Goal: Information Seeking & Learning: Learn about a topic

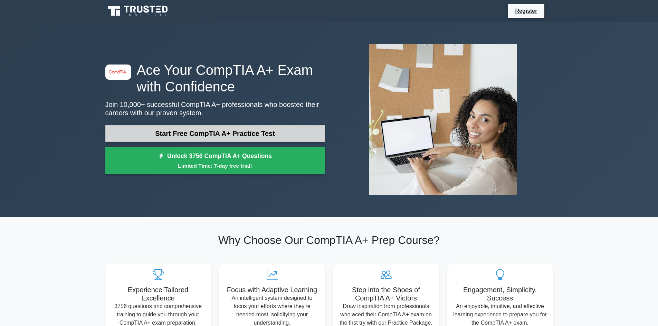
click at [192, 128] on link "Start Free CompTIA A+ Practice Test" at bounding box center [215, 133] width 220 height 17
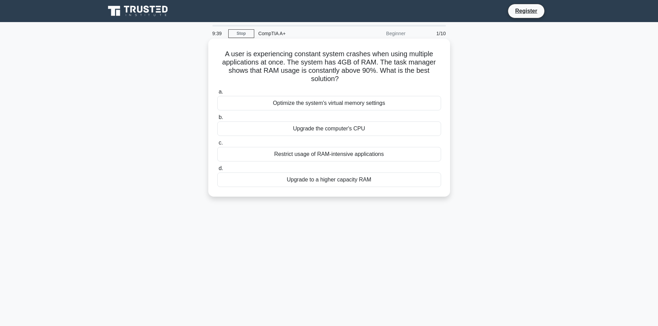
click at [322, 106] on div "Optimize the system's virtual memory settings" at bounding box center [329, 103] width 224 height 15
click at [217, 94] on input "a. Optimize the system's virtual memory settings" at bounding box center [217, 92] width 0 height 4
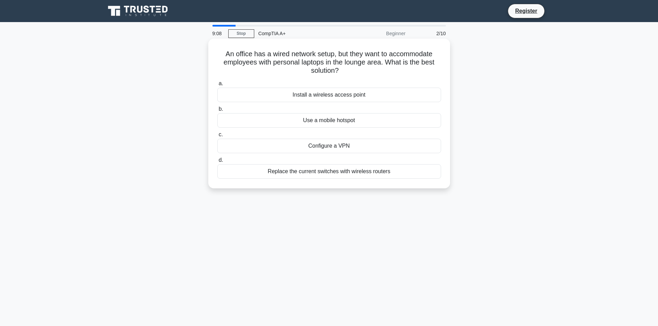
click at [341, 144] on div "Configure a VPN" at bounding box center [329, 146] width 224 height 15
click at [217, 137] on input "c. Configure a VPN" at bounding box center [217, 135] width 0 height 4
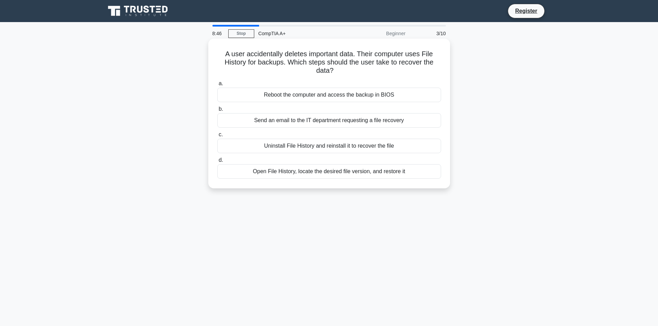
click at [307, 93] on div "Reboot the computer and access the backup in BIOS" at bounding box center [329, 95] width 224 height 15
click at [217, 86] on input "a. Reboot the computer and access the backup in BIOS" at bounding box center [217, 83] width 0 height 4
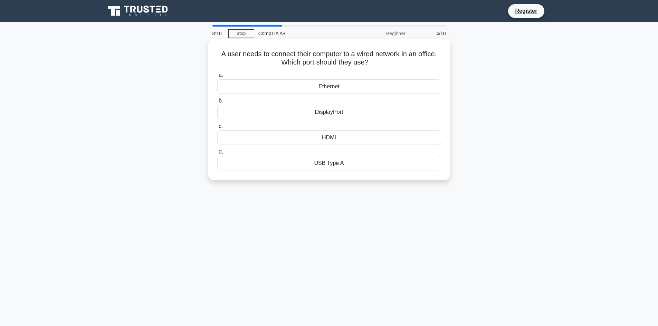
click at [325, 79] on label "a. Ethernet" at bounding box center [329, 82] width 224 height 23
click at [217, 78] on input "a. Ethernet" at bounding box center [217, 75] width 0 height 4
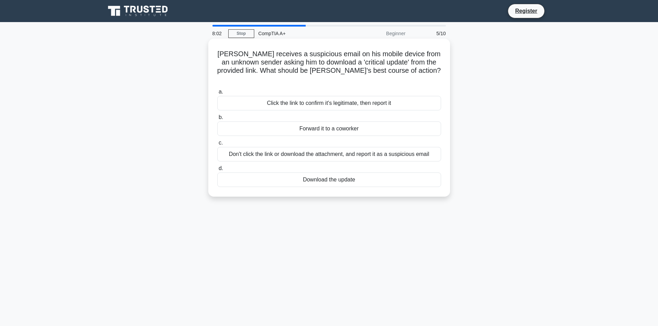
click at [365, 147] on div "Don't click the link or download the attachment, and report it as a suspicious …" at bounding box center [329, 154] width 224 height 15
click at [217, 145] on input "c. Don't click the link or download the attachment, and report it as a suspicio…" at bounding box center [217, 143] width 0 height 4
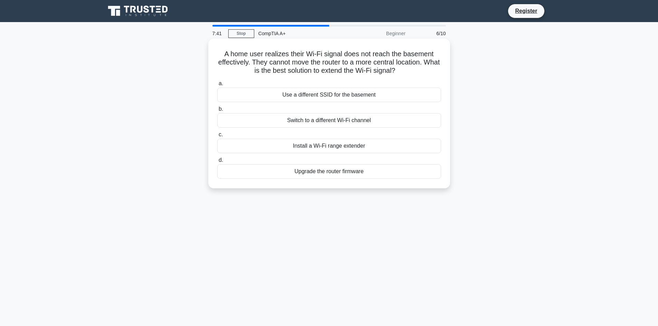
click at [315, 170] on div "Upgrade the router firmware" at bounding box center [329, 171] width 224 height 15
click at [217, 163] on input "d. Upgrade the router firmware" at bounding box center [217, 160] width 0 height 4
click at [315, 122] on div "Replace the faulty cable in the wall" at bounding box center [329, 120] width 224 height 15
click at [217, 112] on input "b. Replace the faulty cable in the wall" at bounding box center [217, 109] width 0 height 4
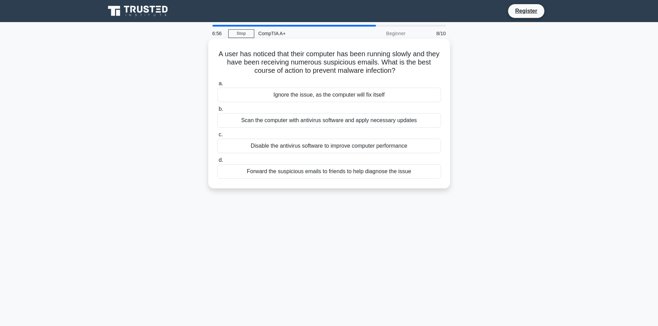
click at [347, 121] on div "Scan the computer with antivirus software and apply necessary updates" at bounding box center [329, 120] width 224 height 15
click at [217, 112] on input "b. Scan the computer with antivirus software and apply necessary updates" at bounding box center [217, 109] width 0 height 4
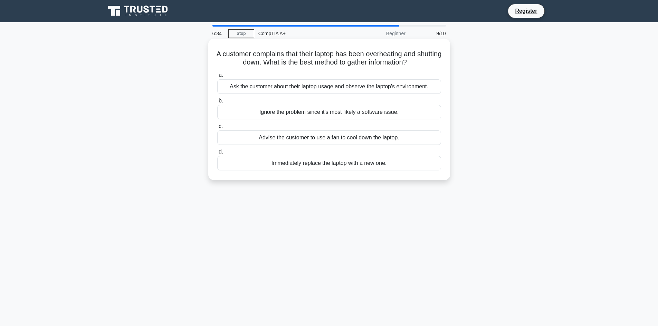
click at [296, 93] on div "Ask the customer about their laptop usage and observe the laptop's environment." at bounding box center [329, 86] width 224 height 15
click at [217, 78] on input "a. Ask the customer about their laptop usage and observe the laptop's environme…" at bounding box center [217, 75] width 0 height 4
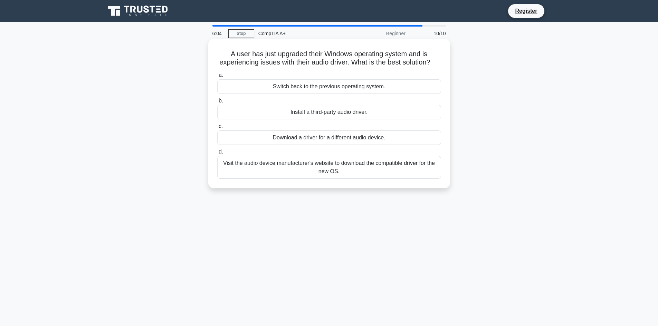
click at [334, 179] on div "Visit the audio device manufacturer's website to download the compatible driver…" at bounding box center [329, 167] width 224 height 23
click at [217, 154] on input "d. Visit the audio device manufacturer's website to download the compatible dri…" at bounding box center [217, 152] width 0 height 4
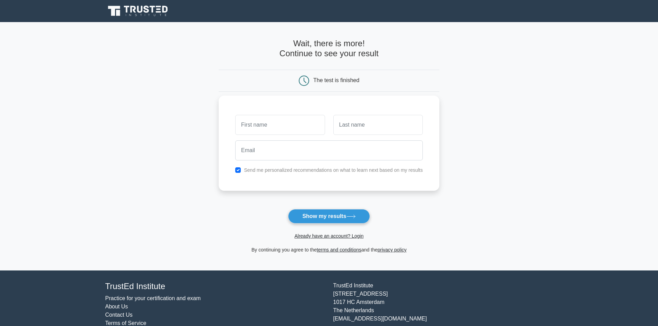
click at [299, 129] on input "text" at bounding box center [279, 125] width 89 height 20
type input "Vili"
click at [349, 130] on input "text" at bounding box center [377, 125] width 89 height 20
type input "Kaihola"
click at [320, 157] on input "email" at bounding box center [328, 151] width 187 height 20
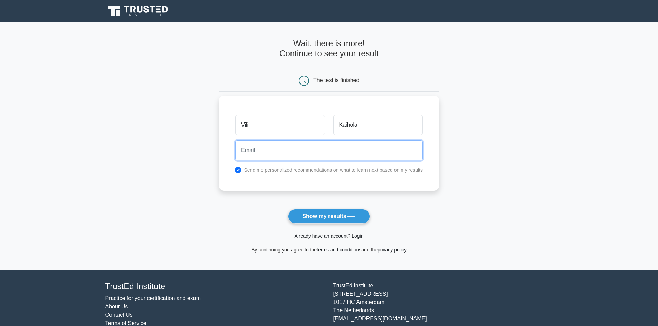
type input "[EMAIL_ADDRESS][DOMAIN_NAME]"
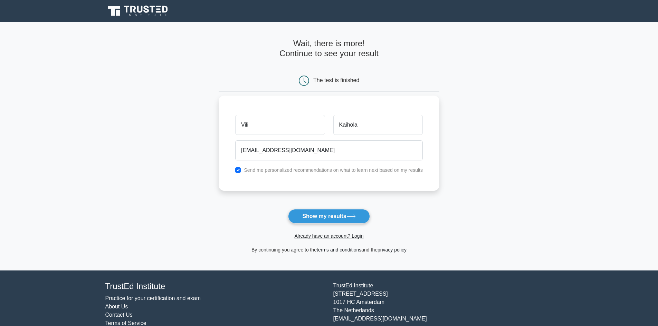
click at [315, 173] on label "Send me personalized recommendations on what to learn next based on my results" at bounding box center [333, 170] width 179 height 6
click at [236, 169] on input "checkbox" at bounding box center [238, 170] width 6 height 6
checkbox input "false"
click at [343, 218] on button "Show my results" at bounding box center [328, 216] width 81 height 15
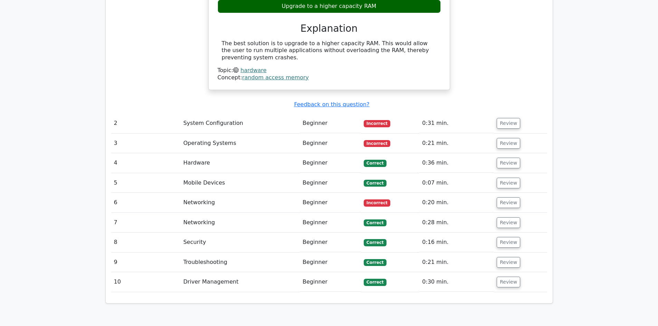
scroll to position [725, 0]
click at [192, 113] on td "System Configuration" at bounding box center [240, 123] width 119 height 20
click at [194, 113] on td "System Configuration" at bounding box center [240, 123] width 119 height 20
click at [496, 118] on button "Review" at bounding box center [507, 123] width 23 height 11
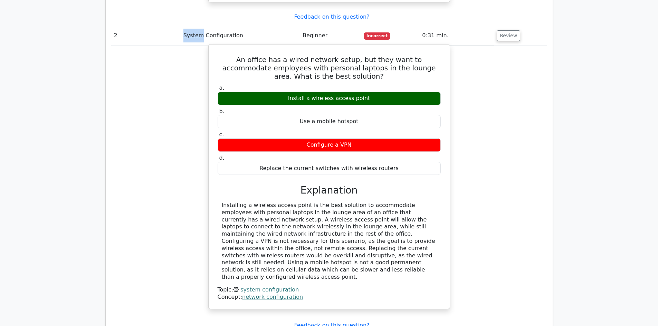
scroll to position [863, 0]
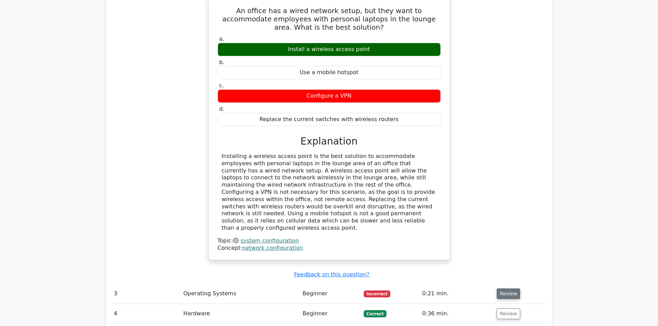
click at [503, 289] on button "Review" at bounding box center [507, 294] width 23 height 11
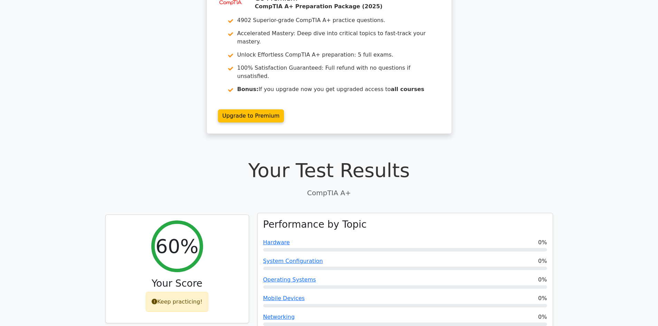
scroll to position [0, 0]
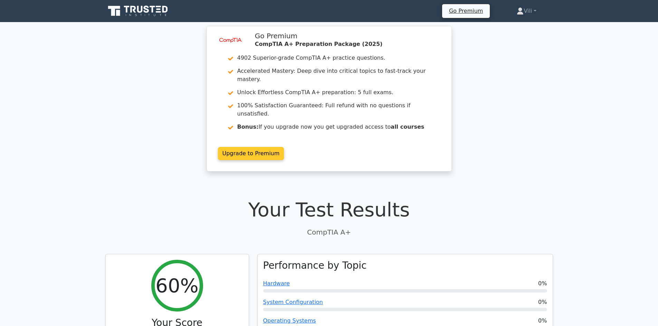
click at [284, 147] on link "Upgrade to Premium" at bounding box center [251, 153] width 66 height 13
